Goal: Navigation & Orientation: Find specific page/section

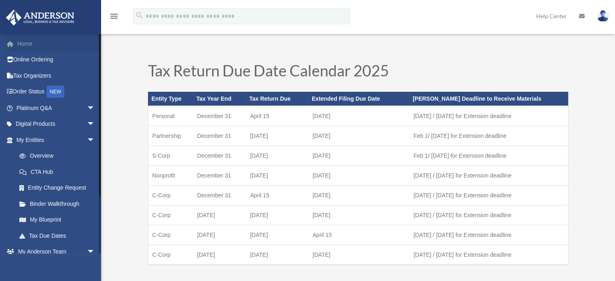
click at [13, 42] on span at bounding box center [14, 44] width 6 height 6
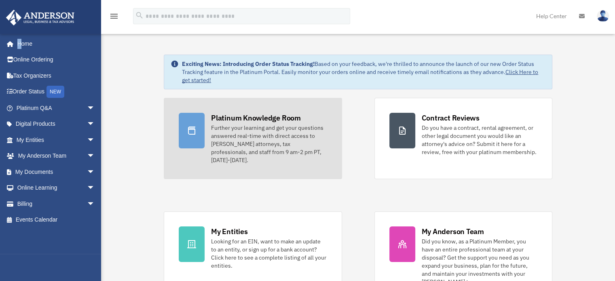
click at [234, 145] on div "Further your learning and get your questions answered real-time with direct acc…" at bounding box center [269, 144] width 116 height 40
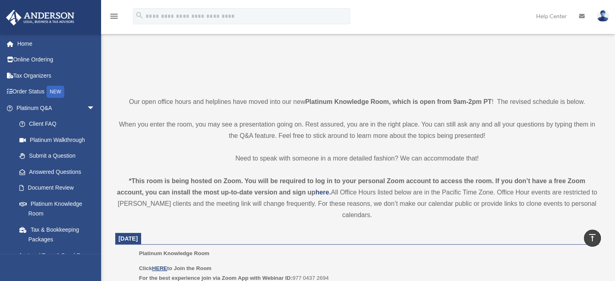
scroll to position [121, 0]
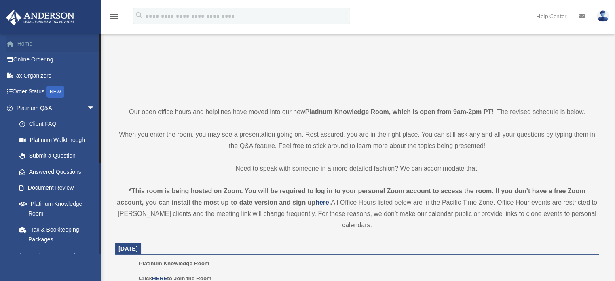
click at [34, 43] on link "Home" at bounding box center [56, 44] width 101 height 16
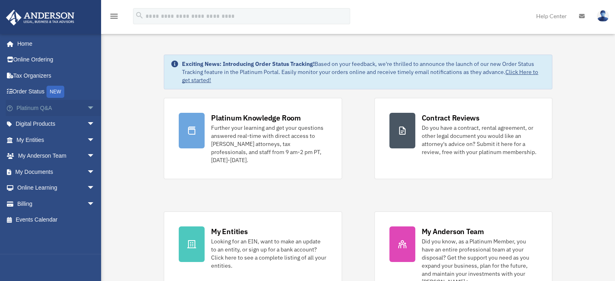
click at [87, 108] on span "arrow_drop_down" at bounding box center [95, 108] width 16 height 17
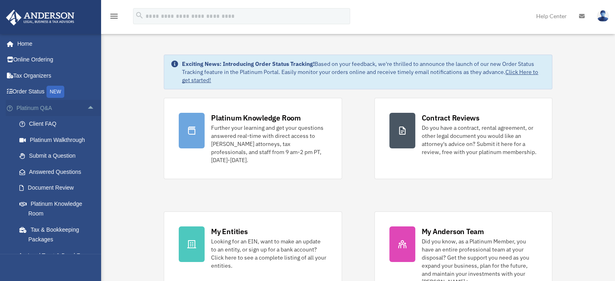
scroll to position [40, 0]
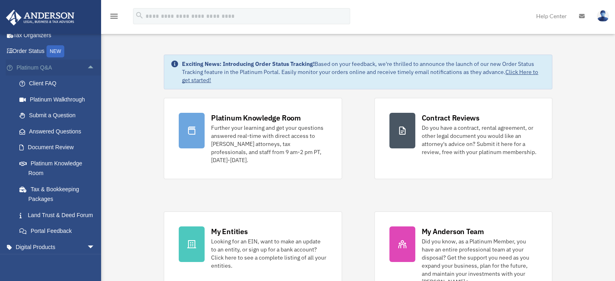
click at [87, 61] on span "arrow_drop_up" at bounding box center [95, 67] width 16 height 17
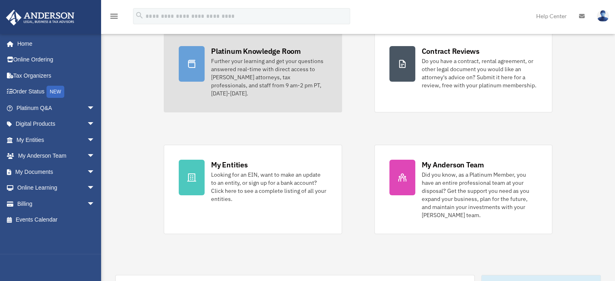
scroll to position [0, 0]
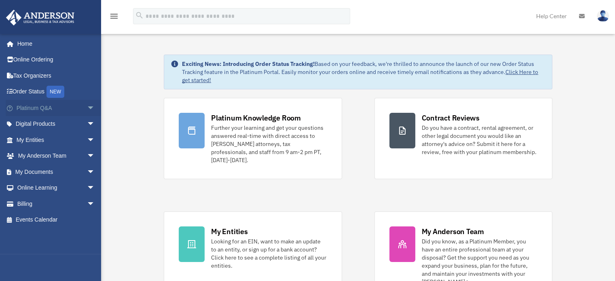
click at [87, 106] on span "arrow_drop_down" at bounding box center [95, 108] width 16 height 17
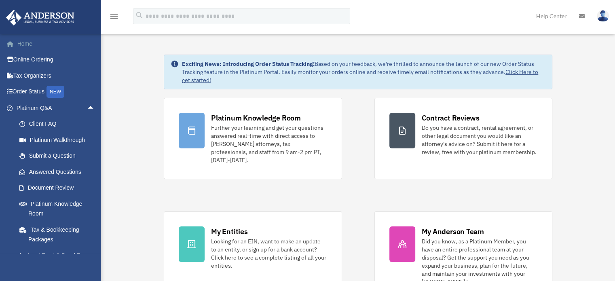
click at [18, 43] on link "Home" at bounding box center [56, 44] width 101 height 16
